Goal: Navigation & Orientation: Find specific page/section

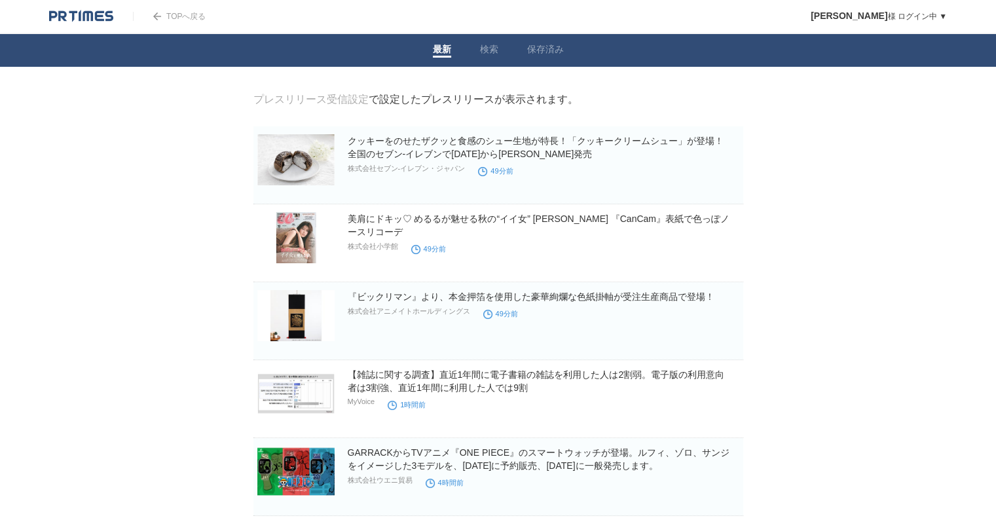
drag, startPoint x: 0, startPoint y: 0, endPoint x: 121, endPoint y: 198, distance: 232.4
